Goal: Information Seeking & Learning: Learn about a topic

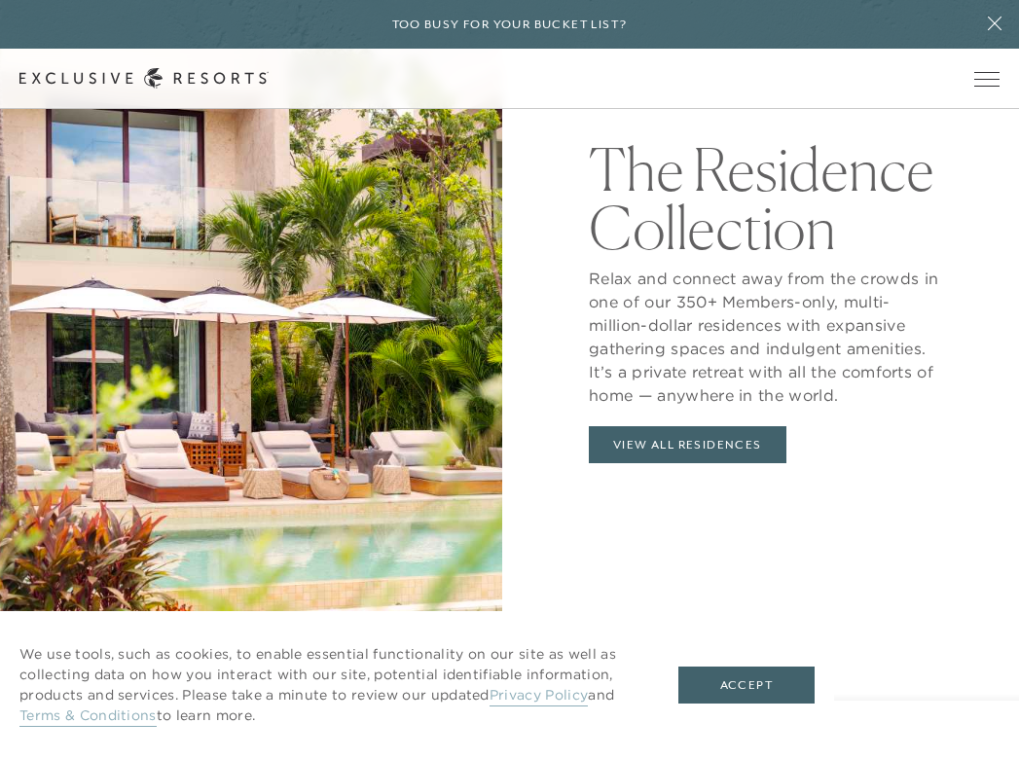
scroll to position [2065, 0]
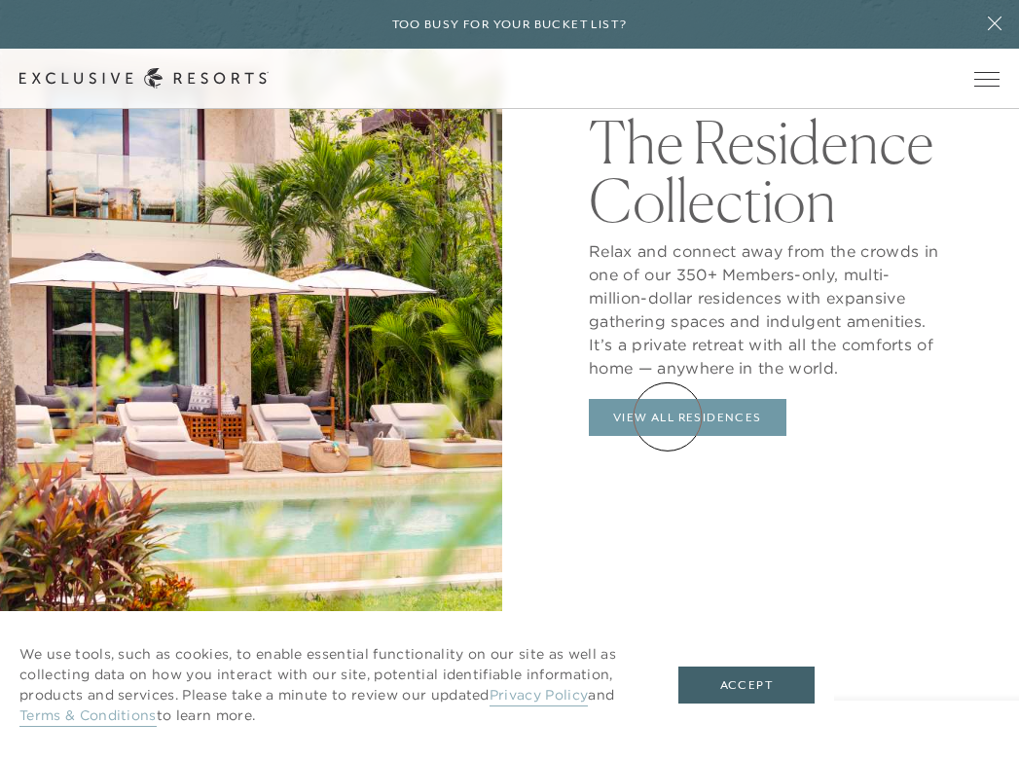
click at [668, 417] on link "View All Residences" at bounding box center [688, 417] width 198 height 37
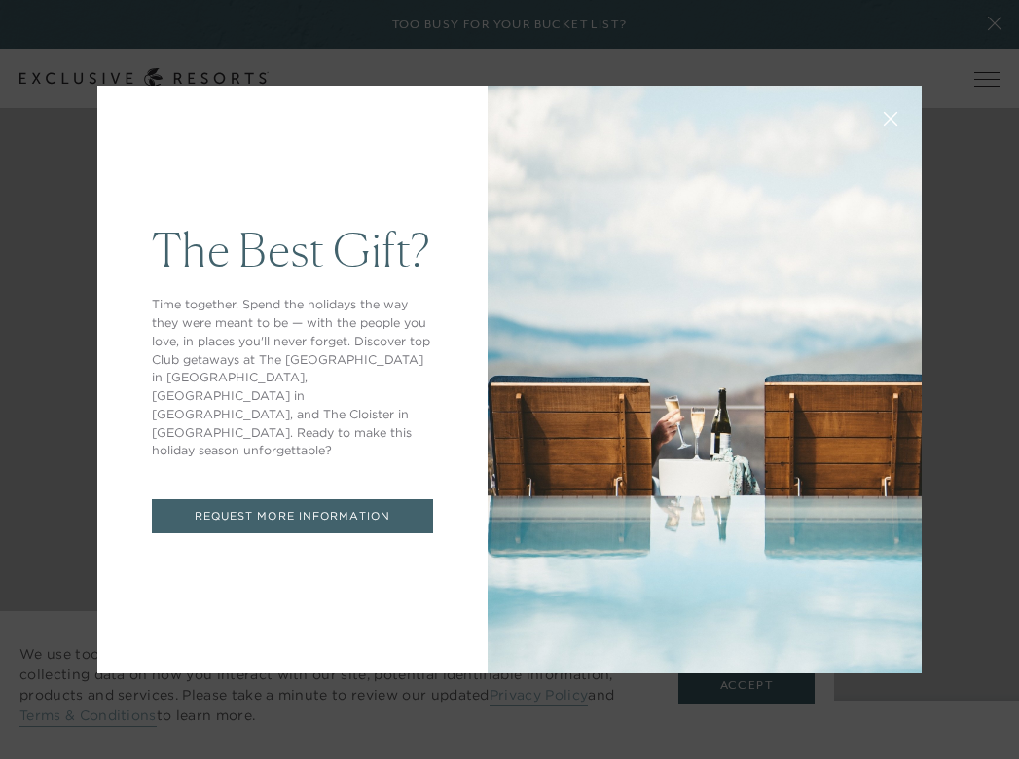
click at [887, 114] on icon at bounding box center [891, 119] width 13 height 13
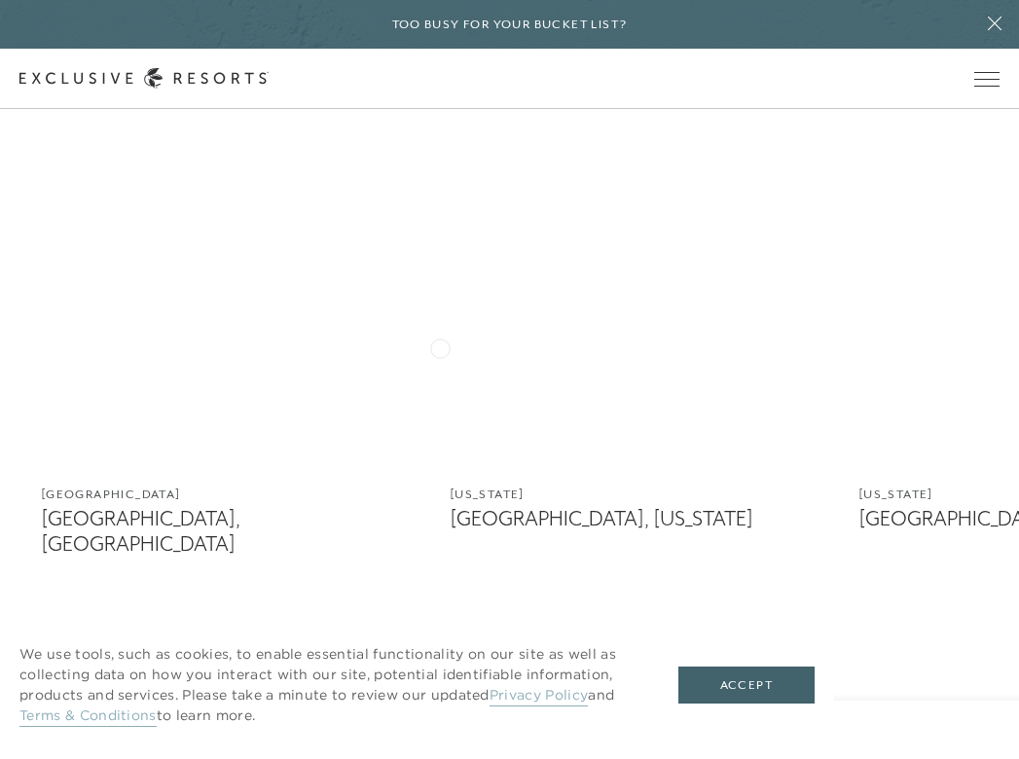
scroll to position [1220, 0]
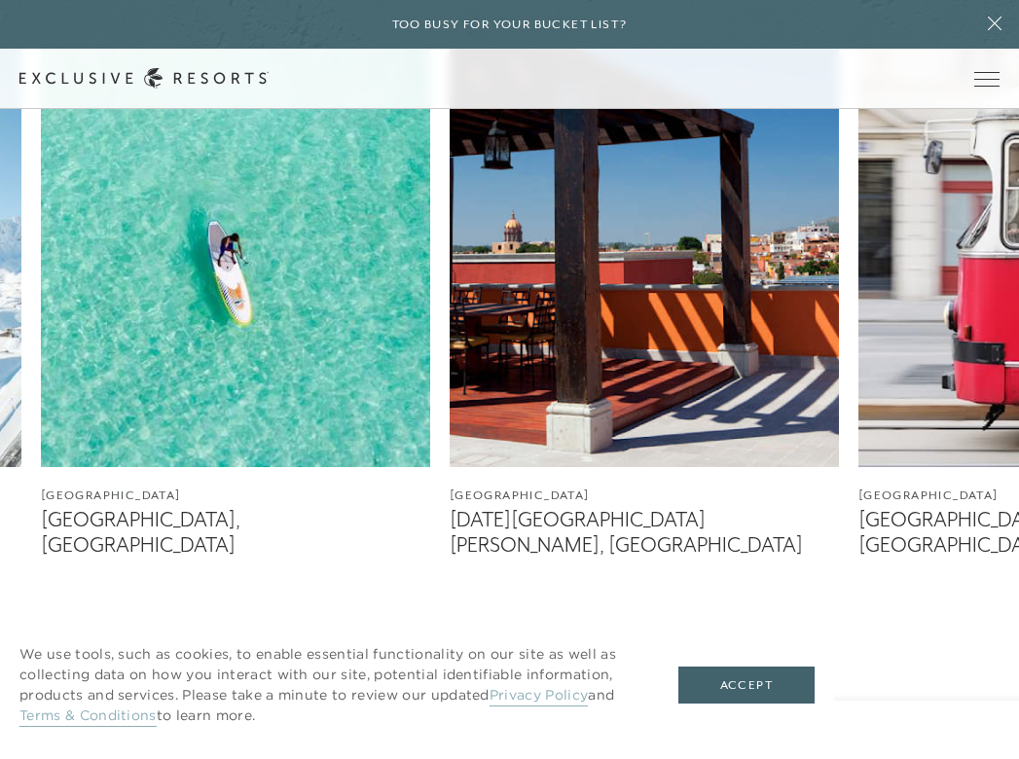
click at [614, 358] on img at bounding box center [644, 224] width 389 height 487
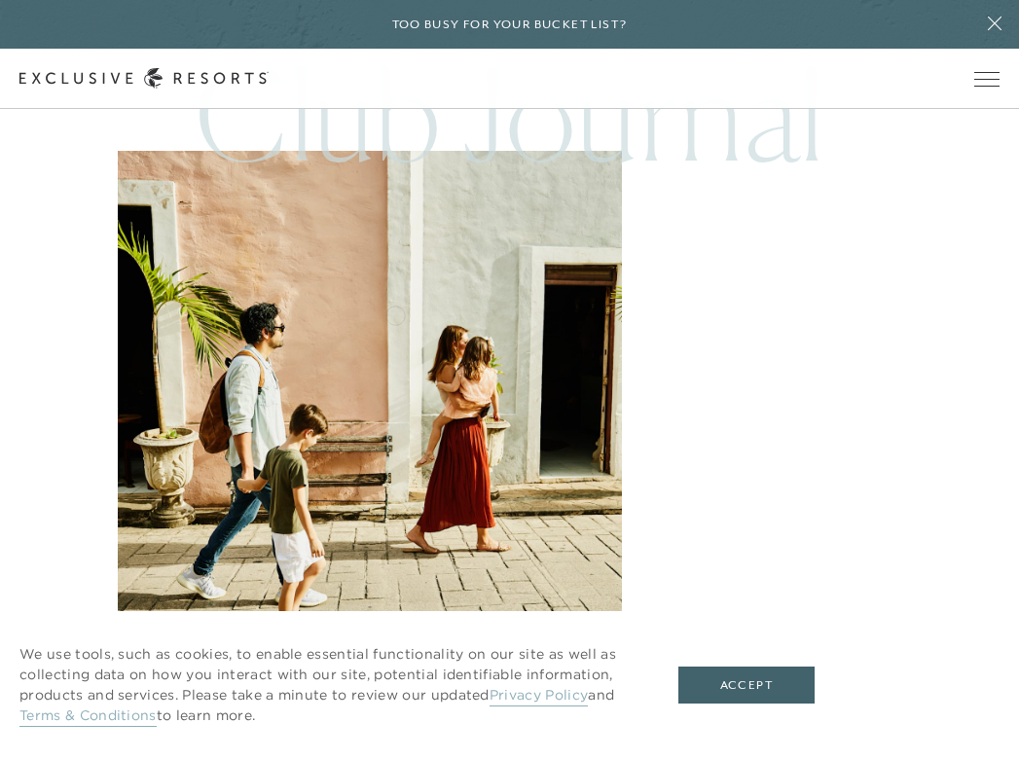
scroll to position [4258, 0]
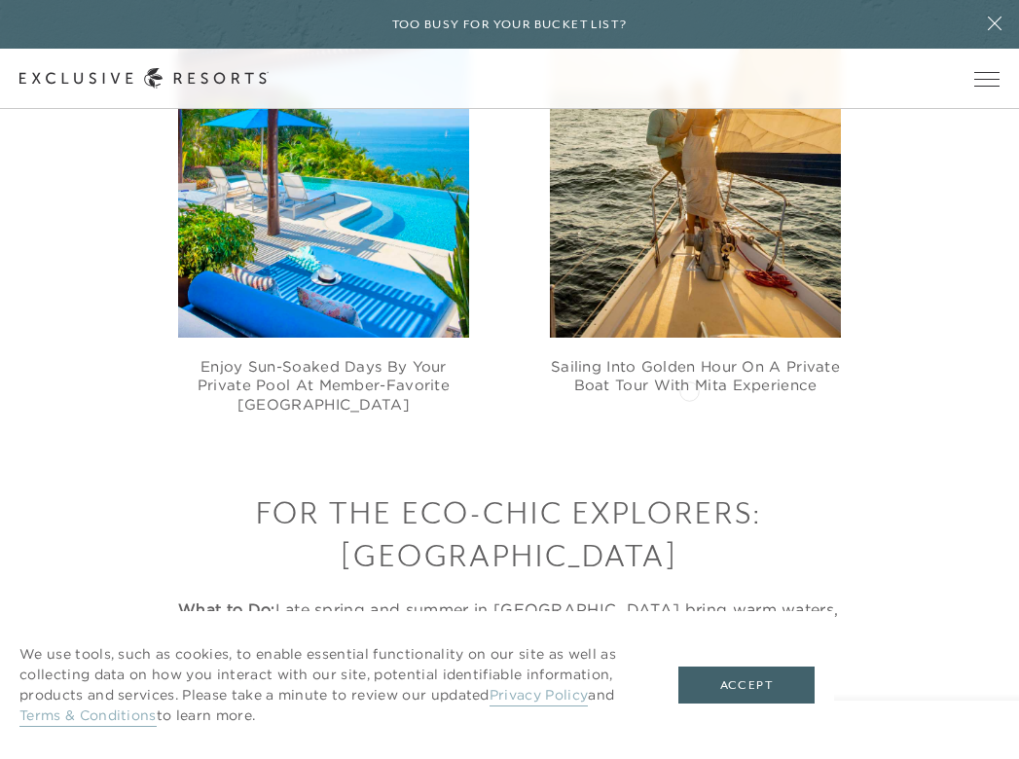
scroll to position [2954, 0]
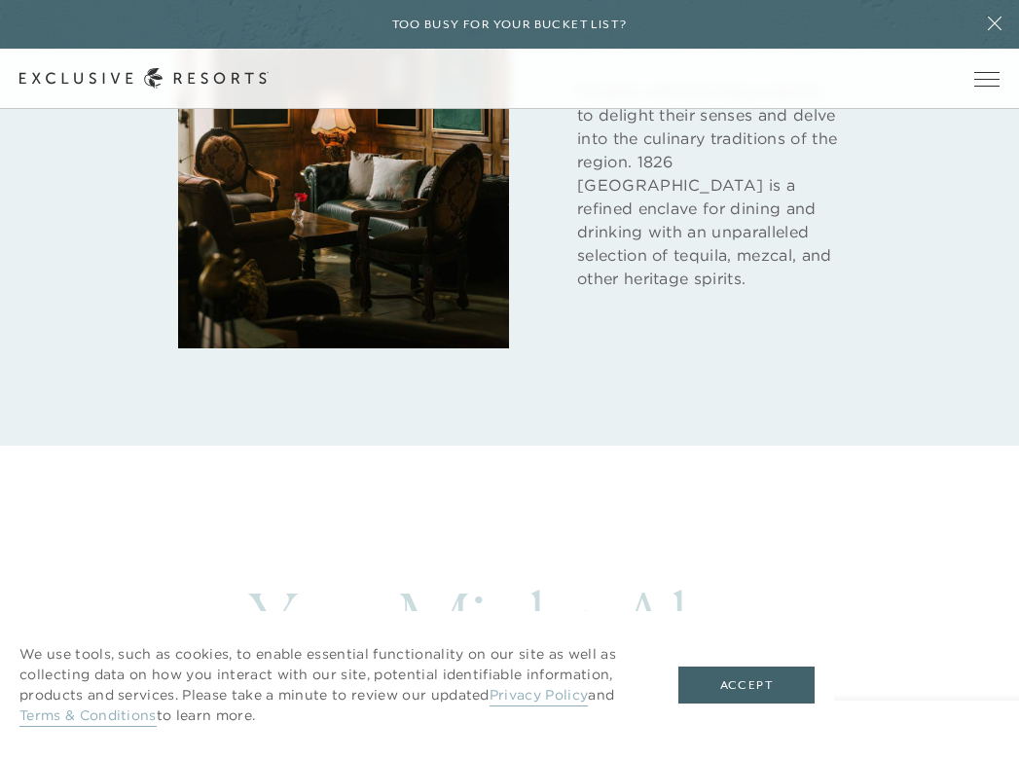
scroll to position [4258, 0]
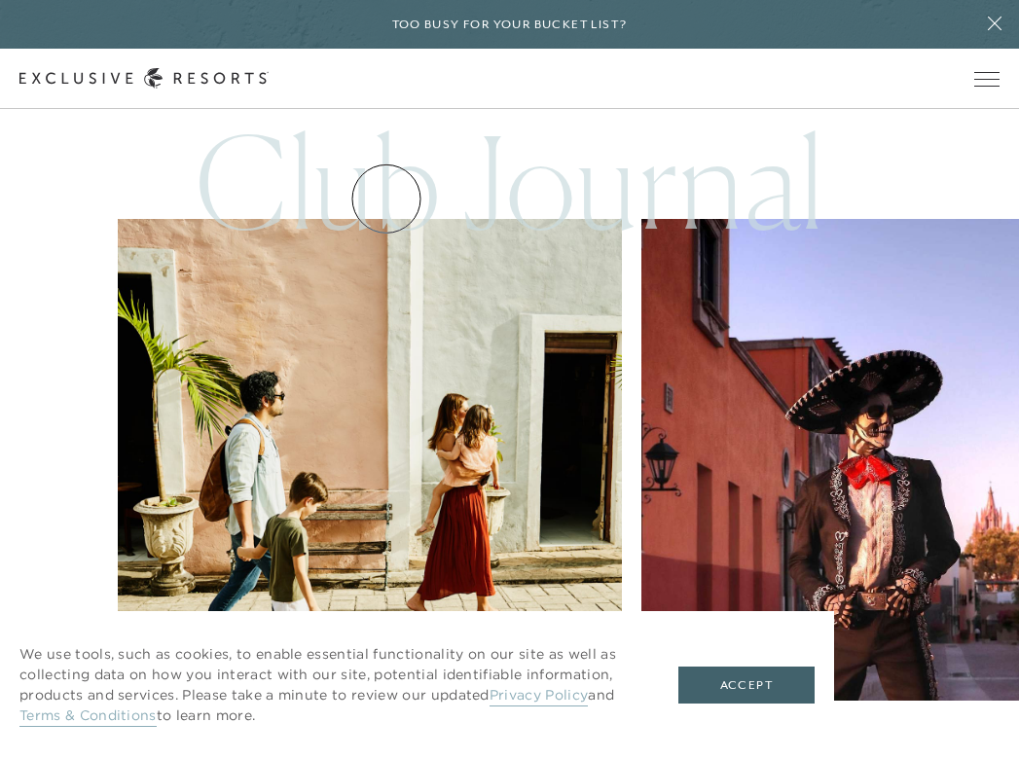
click at [0, 0] on link "Residence Collection" at bounding box center [0, 0] width 0 height 0
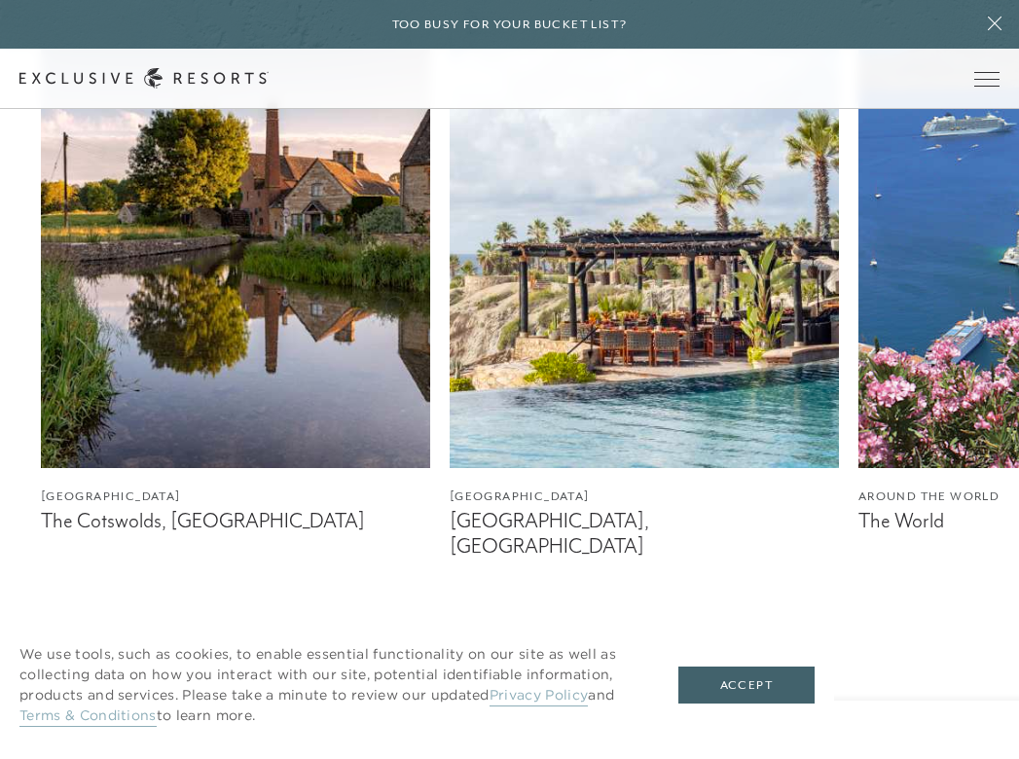
scroll to position [1204, 0]
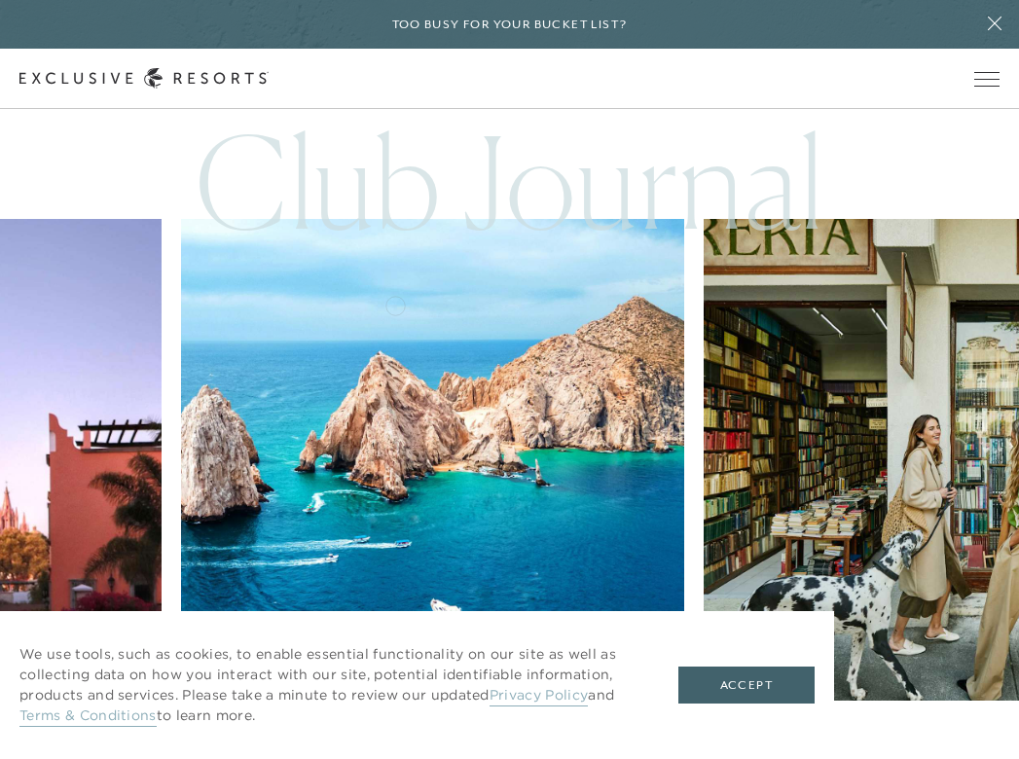
scroll to position [4255, 0]
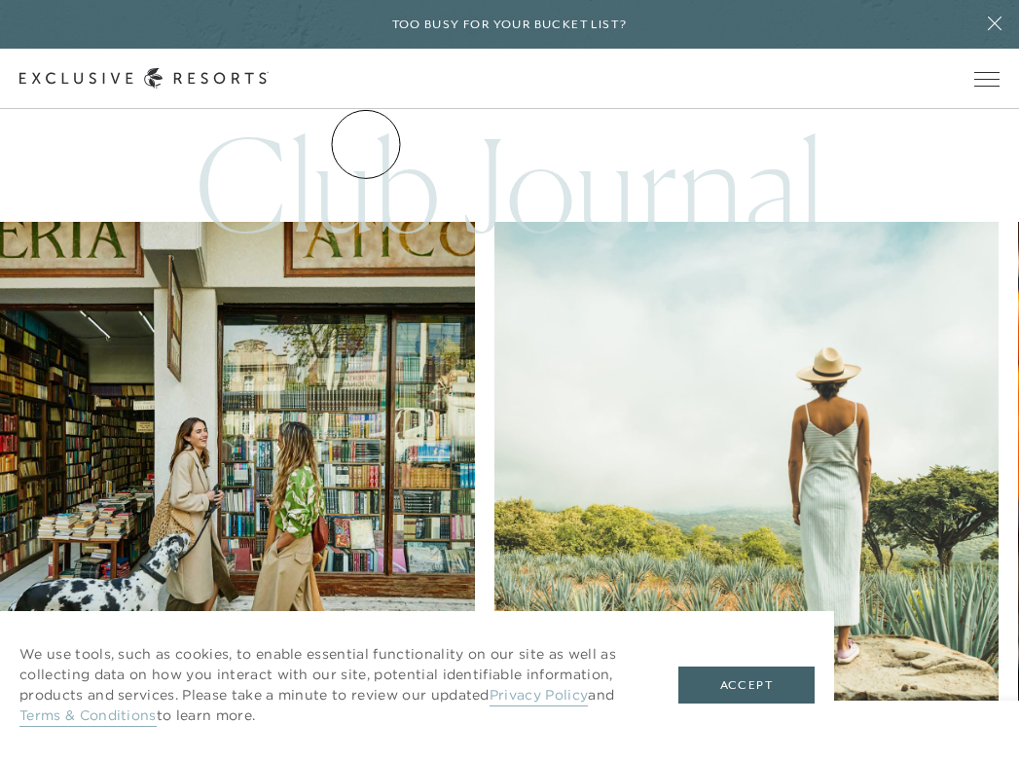
click at [0, 0] on link "The Collection" at bounding box center [0, 0] width 0 height 0
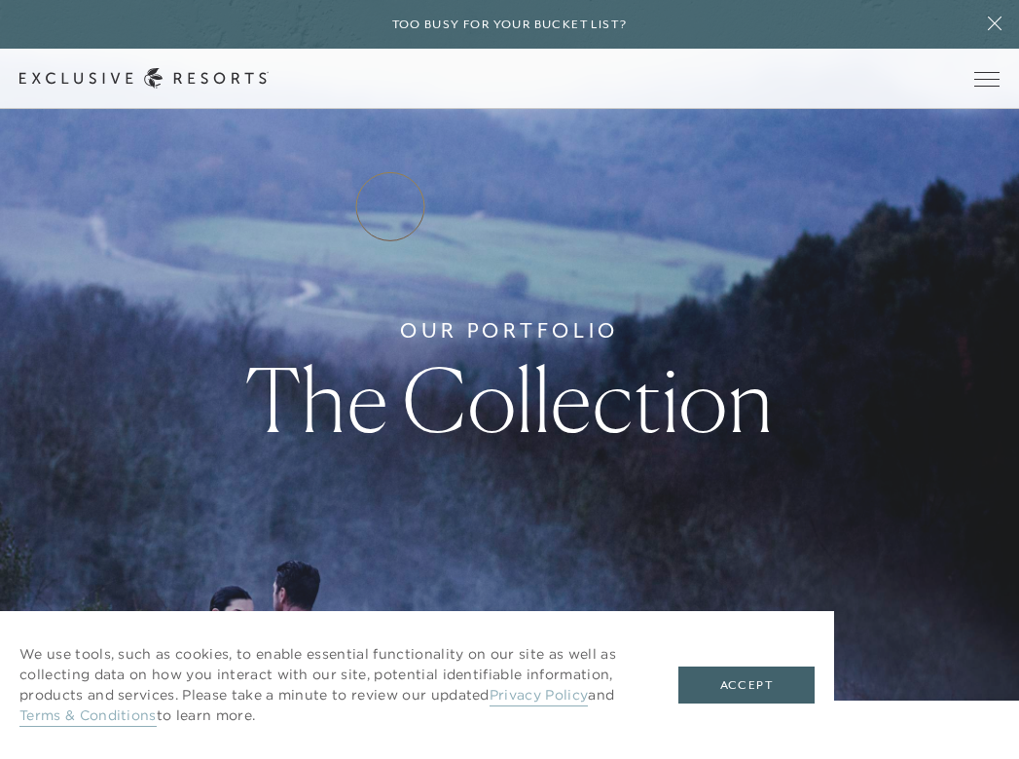
click at [0, 0] on link "Residence Collection" at bounding box center [0, 0] width 0 height 0
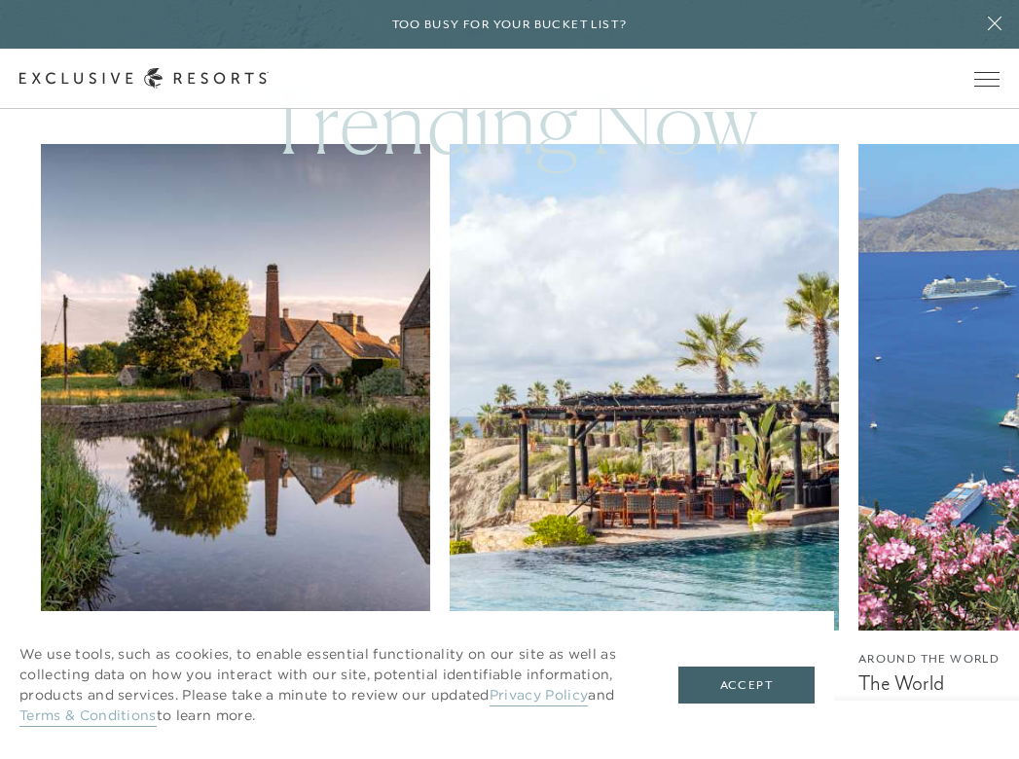
scroll to position [1072, 0]
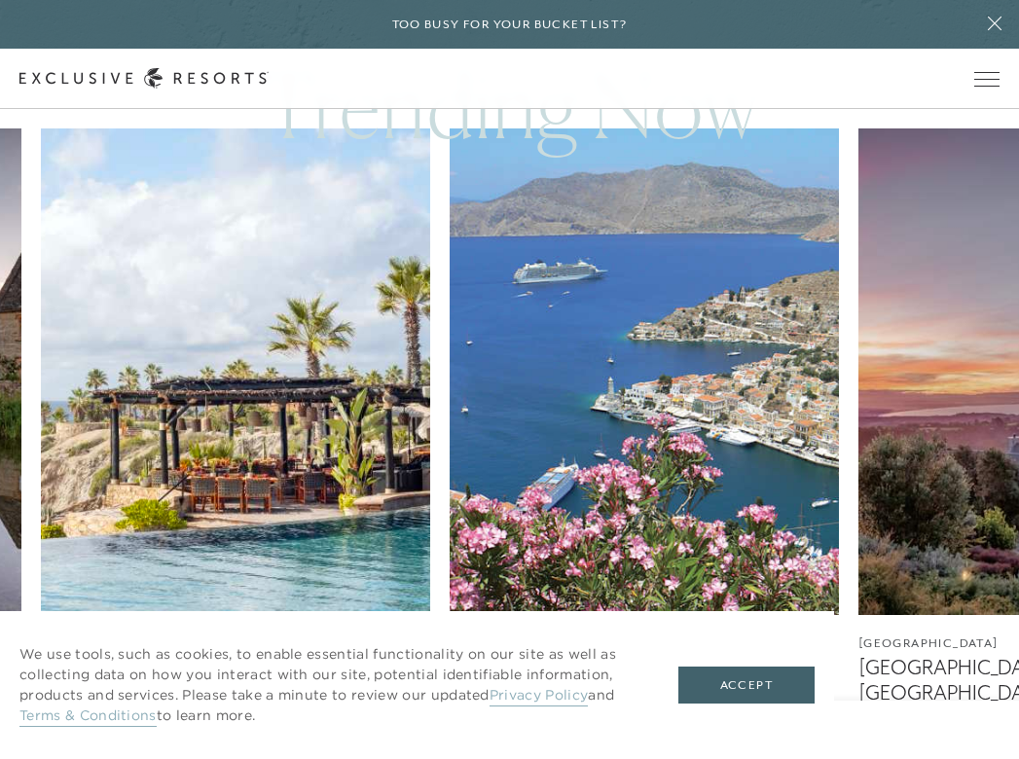
click at [618, 491] on img at bounding box center [644, 372] width 389 height 487
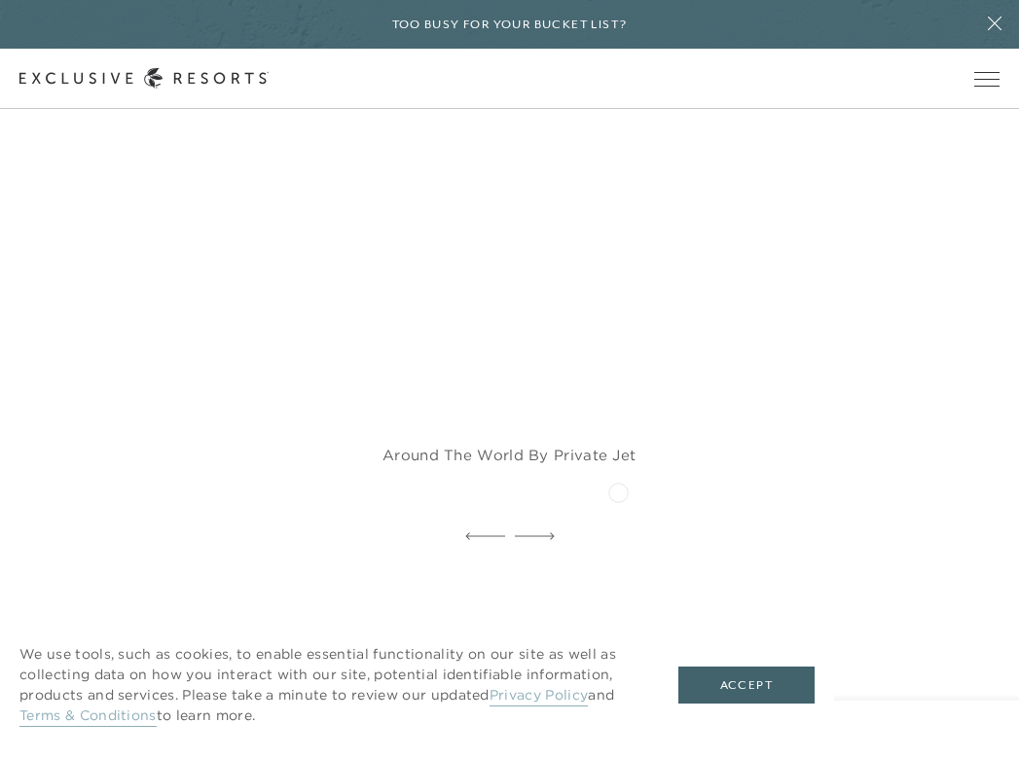
scroll to position [3927, 0]
